Goal: Register for event/course

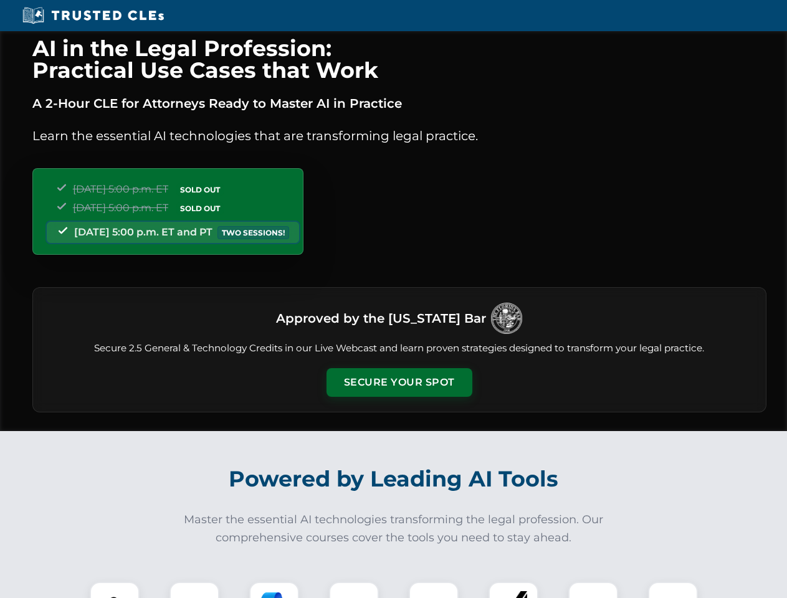
click at [399, 382] on button "Secure Your Spot" at bounding box center [399, 382] width 146 height 29
click at [115, 590] on img at bounding box center [115, 606] width 36 height 36
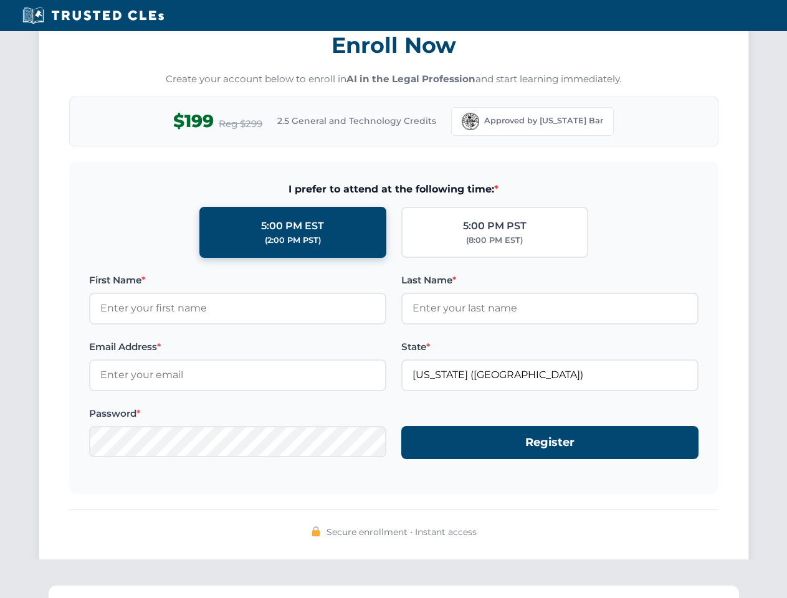
scroll to position [1222, 0]
